Goal: Task Accomplishment & Management: Manage account settings

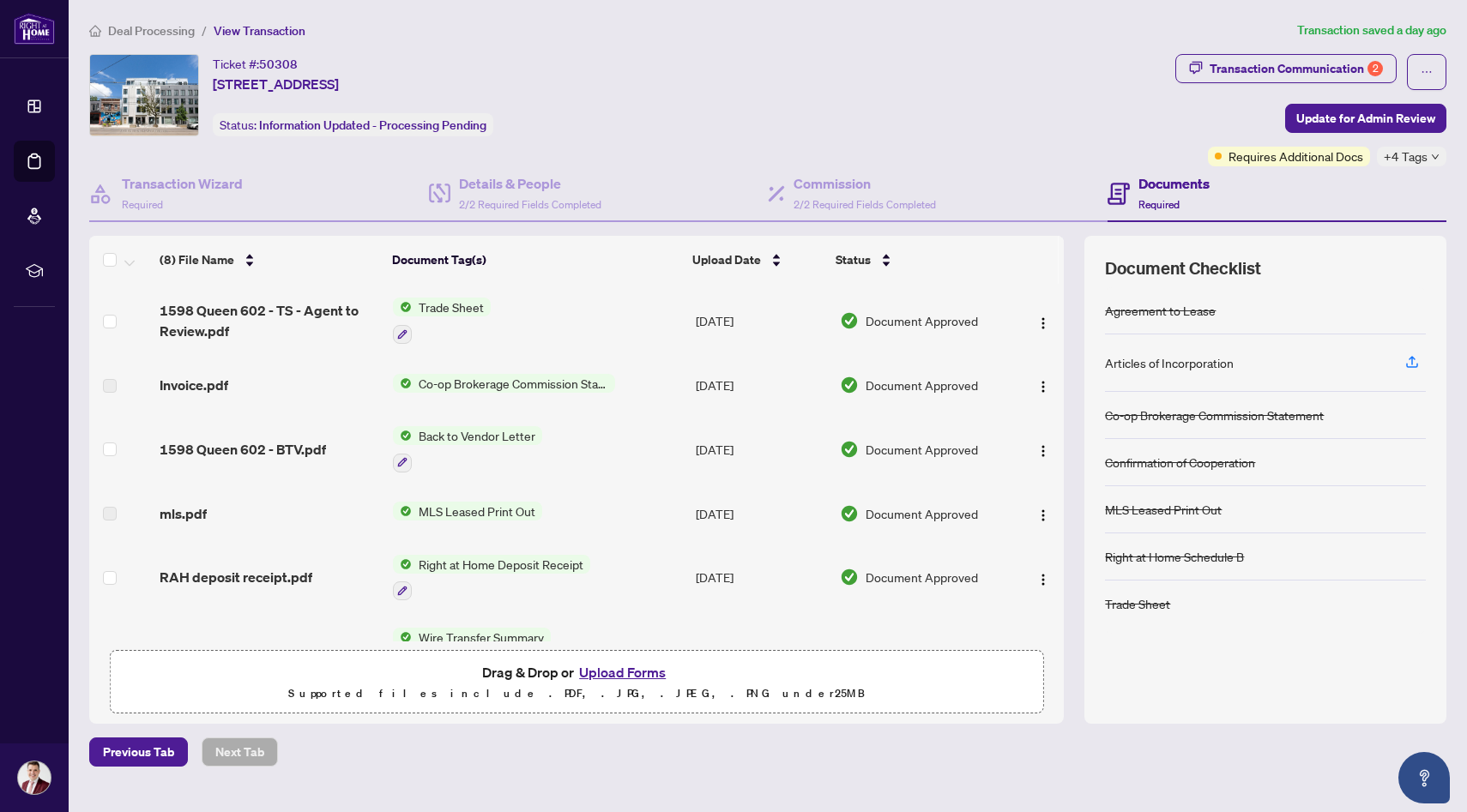
click at [166, 26] on span "Deal Processing" at bounding box center [151, 31] width 87 height 16
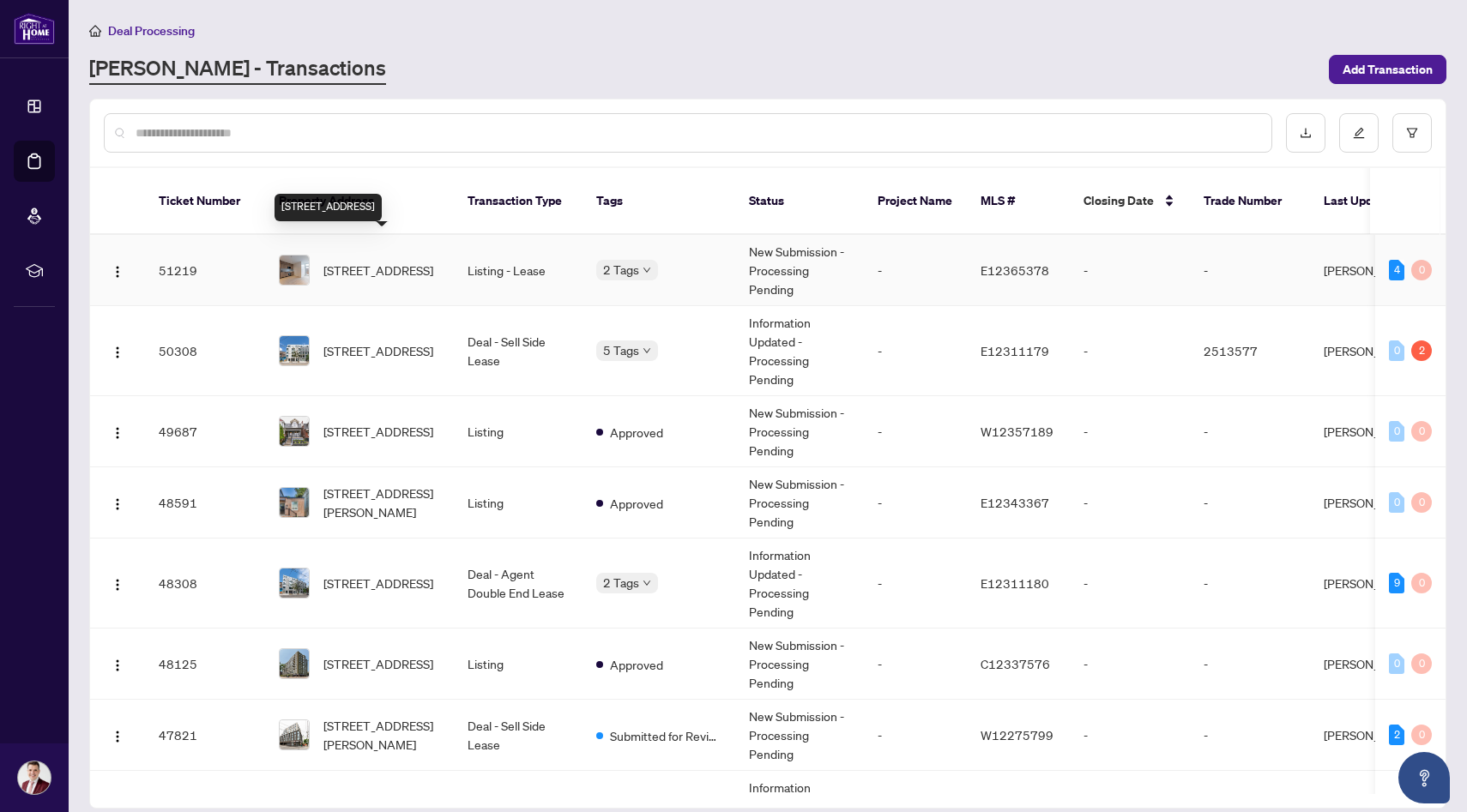
click at [382, 261] on span "[STREET_ADDRESS]" at bounding box center [378, 270] width 110 height 19
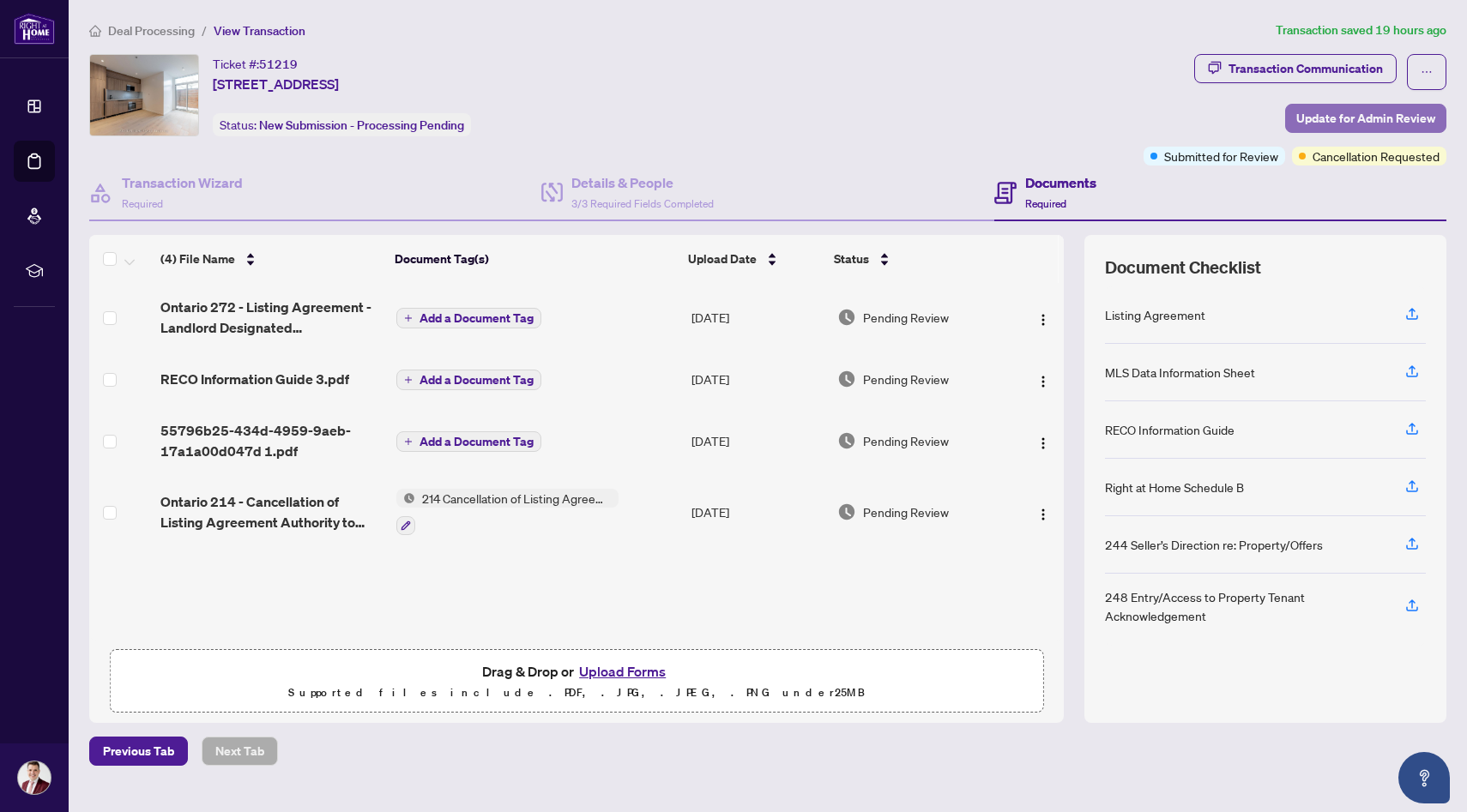
click at [1345, 122] on span "Update for Admin Review" at bounding box center [1365, 118] width 139 height 27
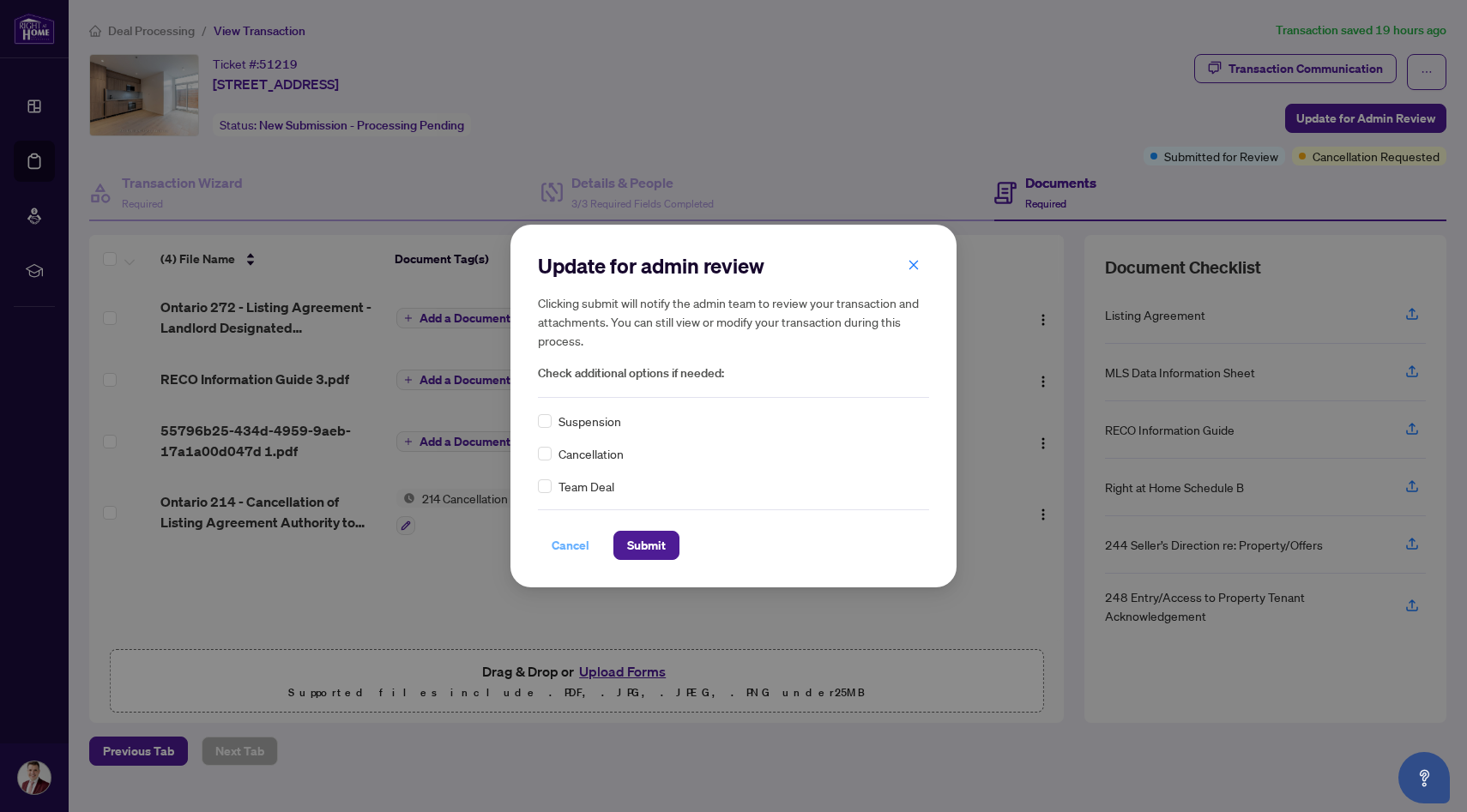
click at [573, 547] on span "Cancel" at bounding box center [570, 545] width 37 height 27
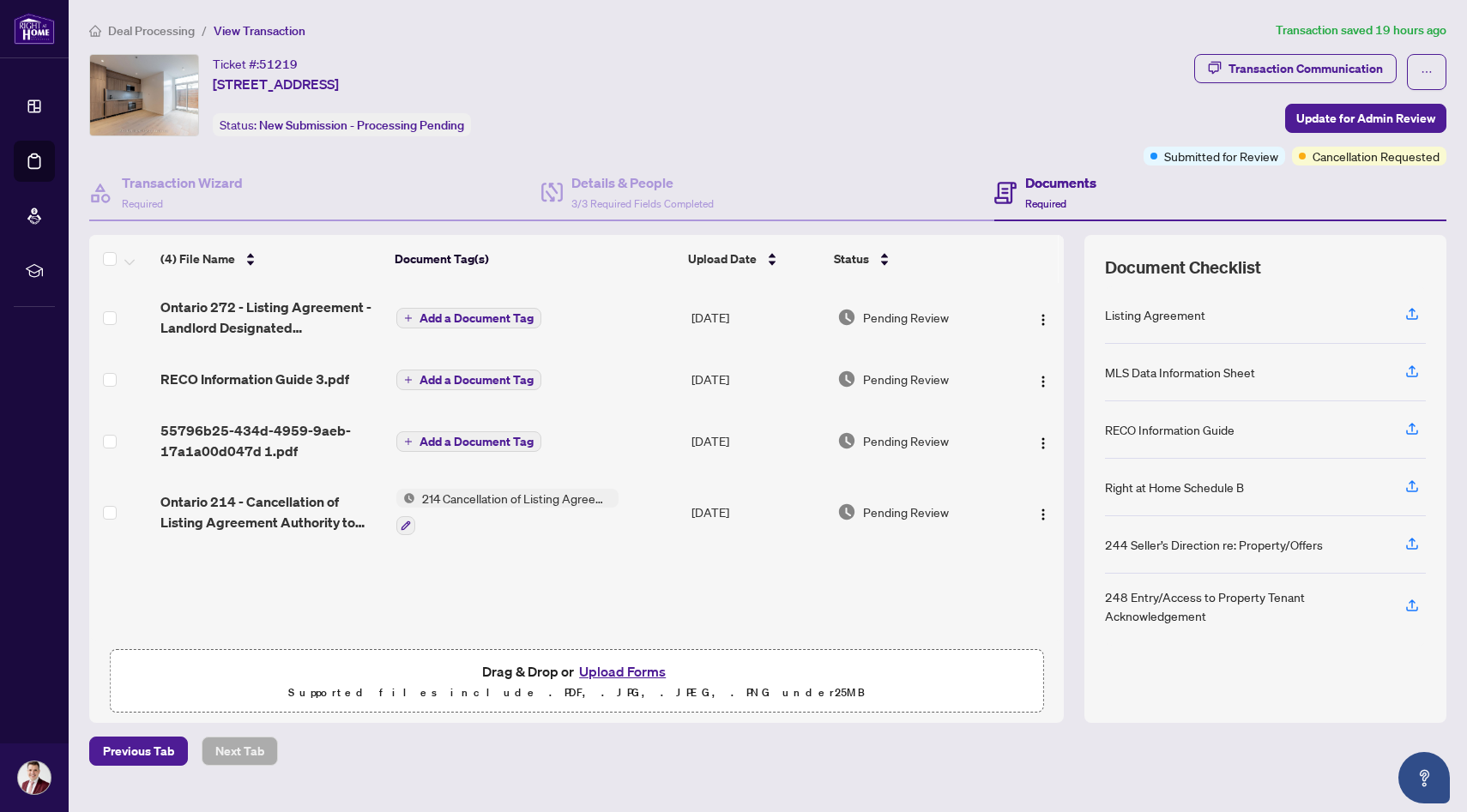
click at [121, 32] on span "Deal Processing" at bounding box center [151, 31] width 87 height 16
